Goal: Task Accomplishment & Management: Complete application form

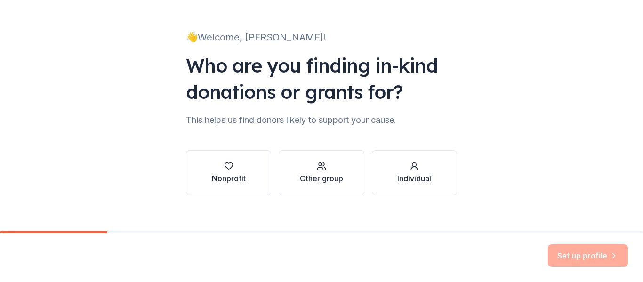
scroll to position [55, 0]
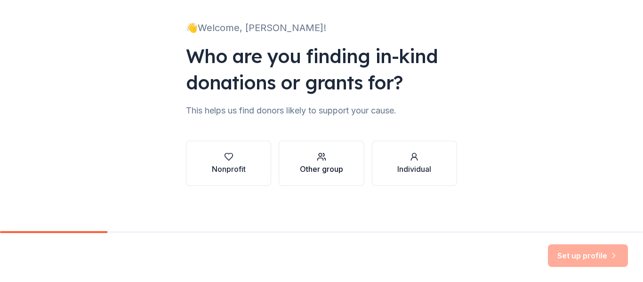
click at [327, 161] on div "Other group" at bounding box center [321, 163] width 43 height 23
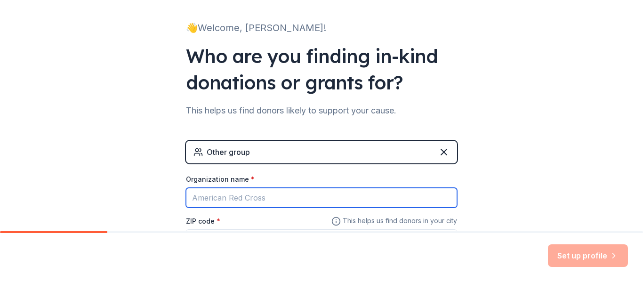
click at [266, 200] on input "Organization name *" at bounding box center [321, 198] width 271 height 20
click at [261, 196] on input "Organization name *" at bounding box center [321, 198] width 271 height 20
type input "R"
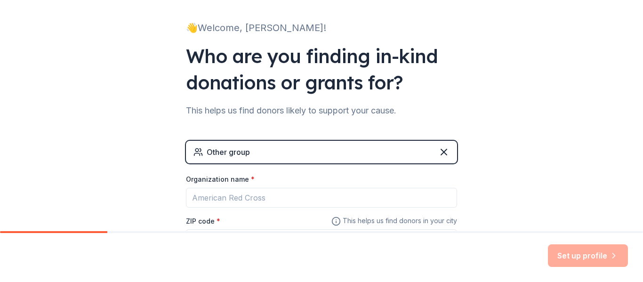
click at [613, 182] on div "👋 Welcome, [PERSON_NAME]! Who are you finding in-kind donations or grants for? …" at bounding box center [321, 128] width 643 height 367
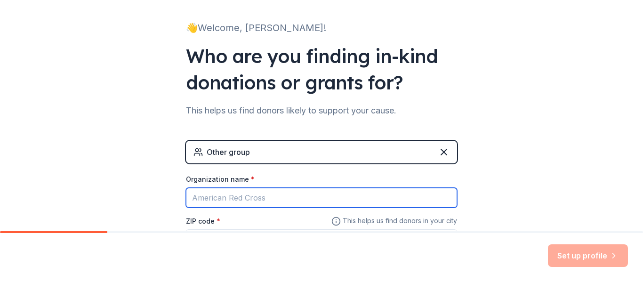
click at [200, 200] on input "Organization name *" at bounding box center [321, 198] width 271 height 20
type input "Walking by Faith Ministry"
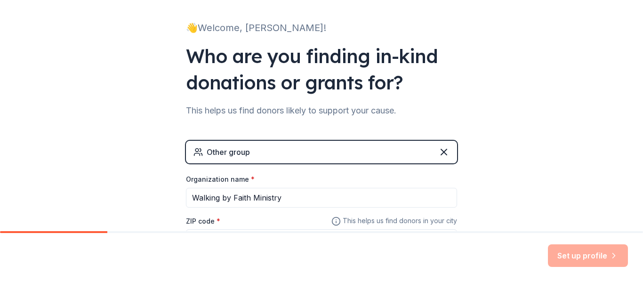
click at [206, 217] on label "ZIP code *" at bounding box center [203, 221] width 34 height 9
click at [206, 229] on input "ZIP code *" at bounding box center [321, 238] width 271 height 19
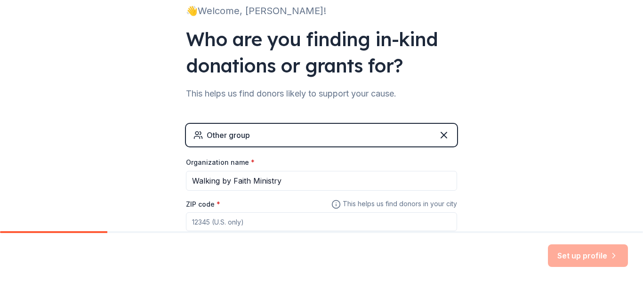
click at [271, 210] on div "ZIP code *" at bounding box center [321, 214] width 271 height 33
drag, startPoint x: 222, startPoint y: 226, endPoint x: 228, endPoint y: 221, distance: 8.3
click at [222, 226] on input "ZIP code *" at bounding box center [321, 221] width 271 height 19
click at [331, 133] on div "Other group" at bounding box center [321, 135] width 271 height 23
click at [252, 205] on div "ZIP code *" at bounding box center [321, 214] width 271 height 33
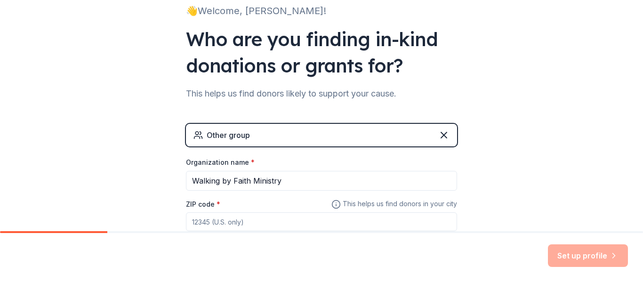
click at [211, 225] on input "ZIP code *" at bounding box center [321, 221] width 271 height 19
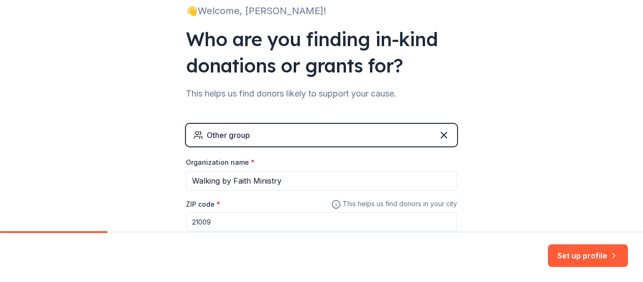
type input "21009"
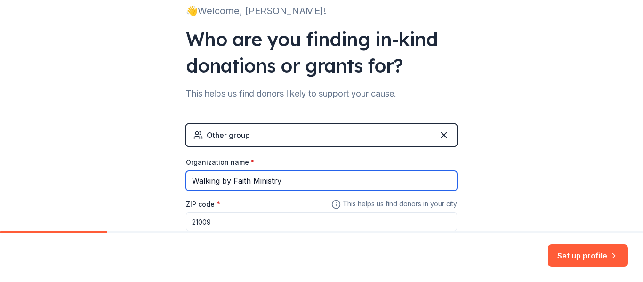
click at [297, 181] on input "Walking by Faith Ministry" at bounding box center [321, 181] width 271 height 20
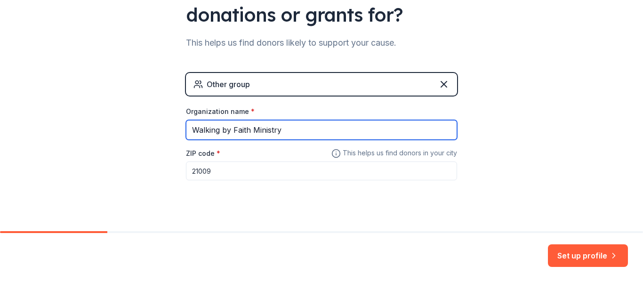
scroll to position [136, 0]
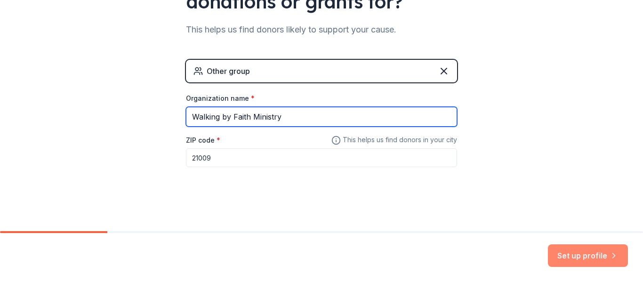
type input "Walking by Faith Ministry"
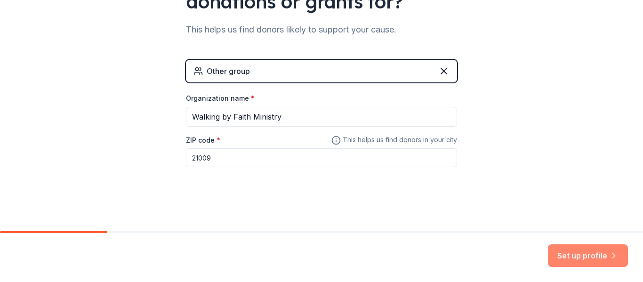
click at [595, 253] on button "Set up profile" at bounding box center [588, 255] width 80 height 23
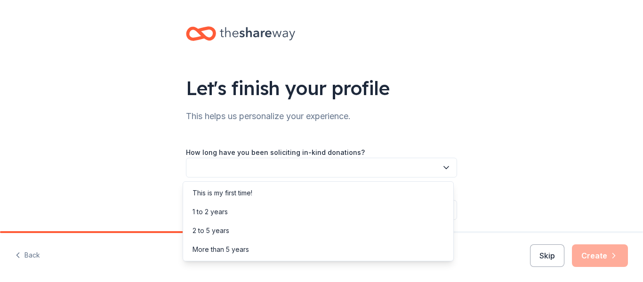
click at [446, 168] on icon "button" at bounding box center [446, 167] width 9 height 9
click at [250, 193] on div "This is my first time!" at bounding box center [223, 192] width 60 height 11
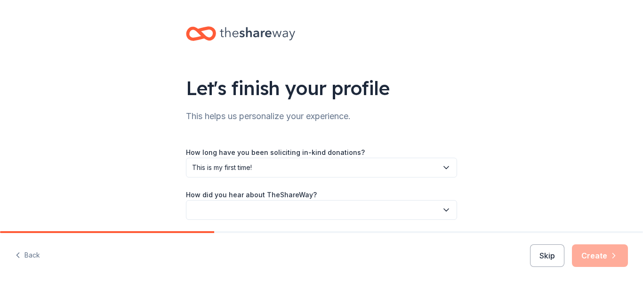
click at [447, 209] on icon "button" at bounding box center [446, 209] width 9 height 9
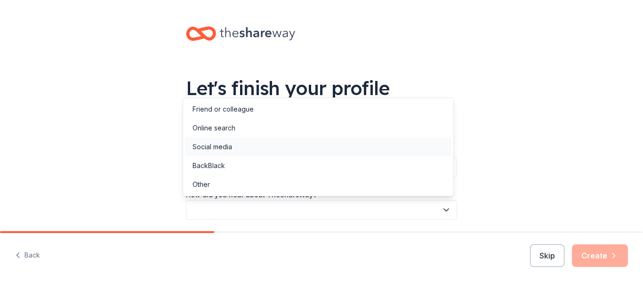
click at [265, 143] on div "Social media" at bounding box center [318, 146] width 266 height 19
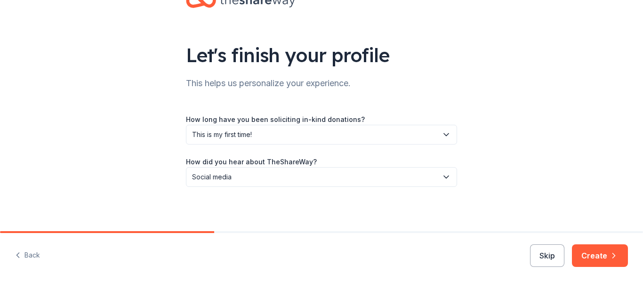
scroll to position [34, 0]
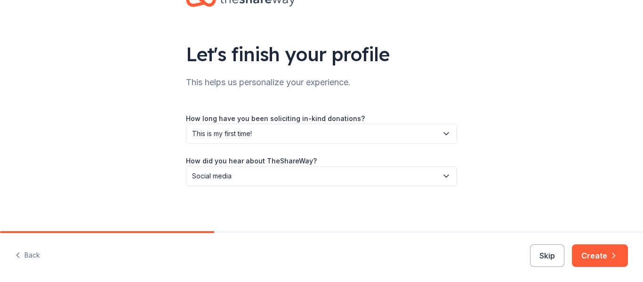
click at [590, 261] on button "Create" at bounding box center [600, 255] width 56 height 23
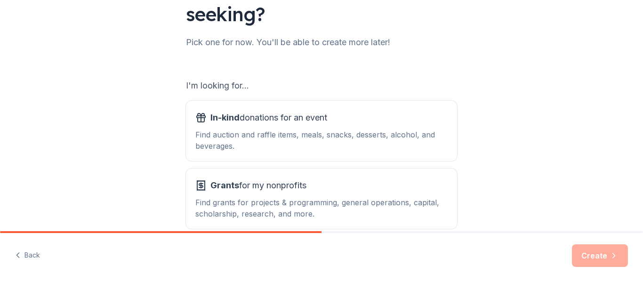
scroll to position [93, 0]
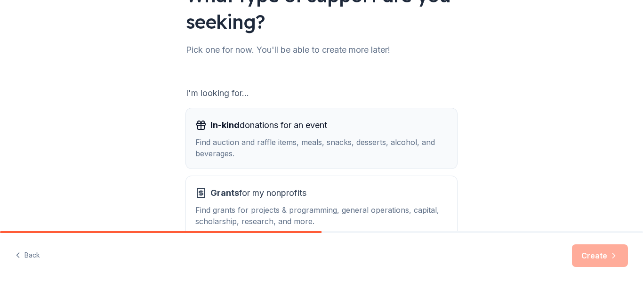
click at [228, 128] on span "In-kind" at bounding box center [224, 125] width 29 height 10
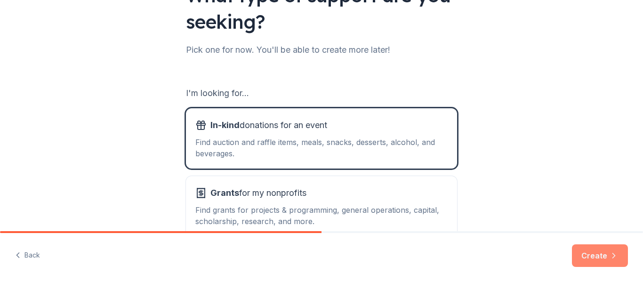
click at [600, 256] on button "Create" at bounding box center [600, 255] width 56 height 23
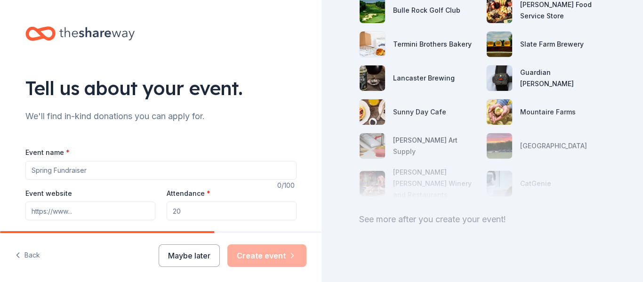
scroll to position [137, 0]
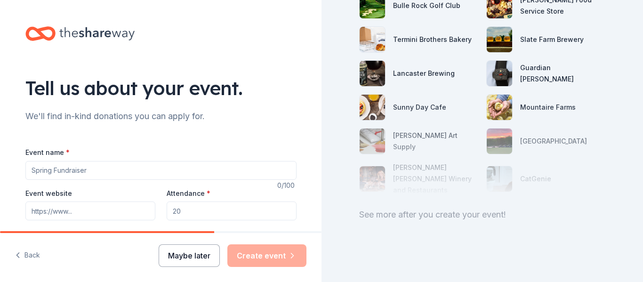
click at [205, 257] on button "Maybe later" at bounding box center [189, 255] width 61 height 23
click at [193, 254] on button "Maybe later" at bounding box center [189, 255] width 61 height 23
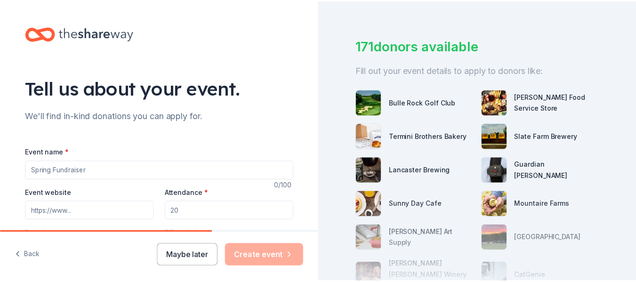
scroll to position [39, 0]
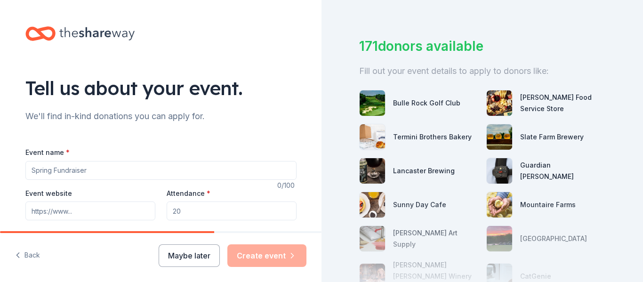
click at [489, 103] on img at bounding box center [499, 102] width 25 height 25
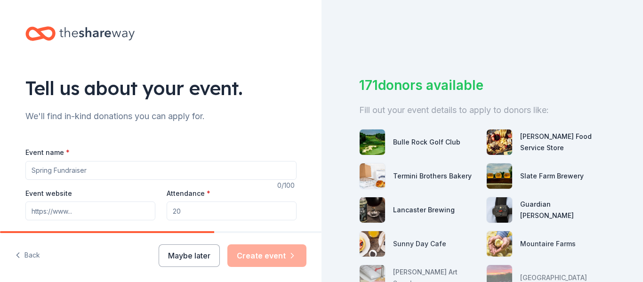
click at [407, 140] on div "Bulle Rock Golf Club" at bounding box center [426, 142] width 67 height 11
click at [365, 145] on img at bounding box center [372, 141] width 25 height 25
click at [206, 257] on button "Maybe later" at bounding box center [189, 255] width 61 height 23
click at [402, 140] on div "Bulle Rock Golf Club" at bounding box center [426, 142] width 67 height 11
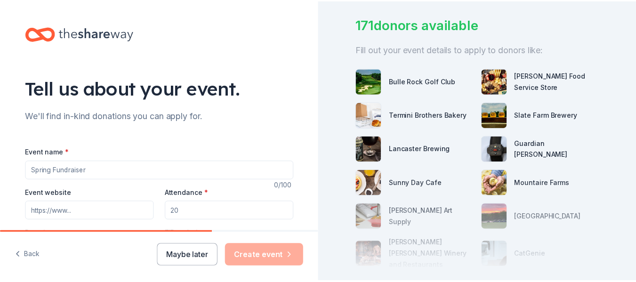
scroll to position [95, 0]
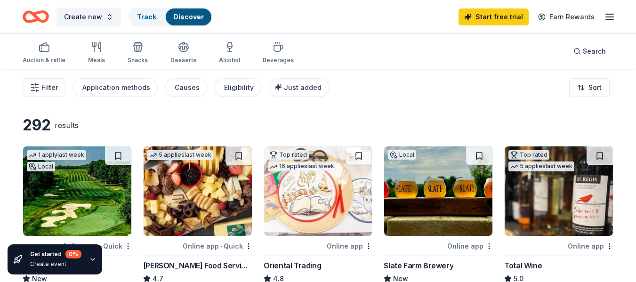
drag, startPoint x: 643, startPoint y: 95, endPoint x: 643, endPoint y: 162, distance: 67.3
click at [610, 18] on icon "button" at bounding box center [609, 16] width 11 height 11
